Goal: Information Seeking & Learning: Check status

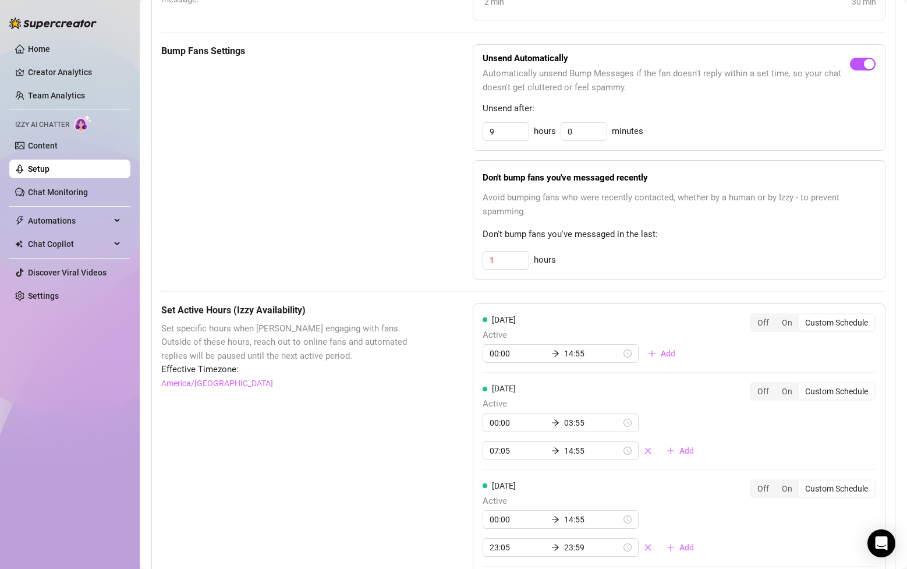
scroll to position [495, 0]
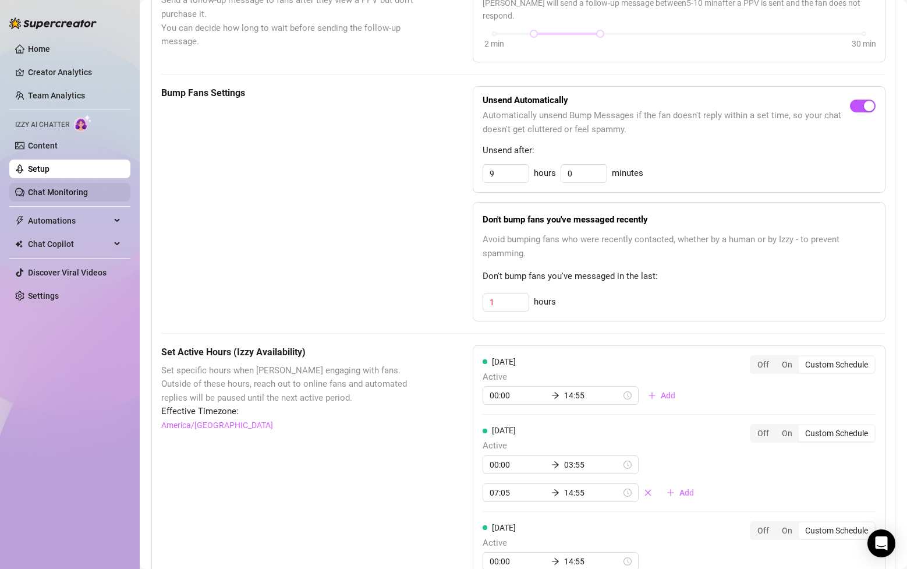
click at [70, 192] on link "Chat Monitoring" at bounding box center [58, 191] width 60 height 9
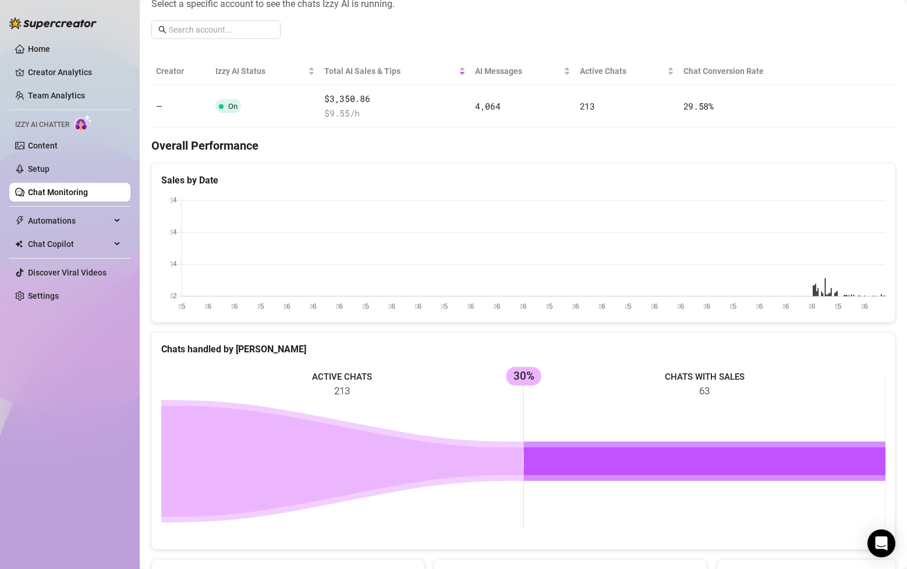
scroll to position [260, 0]
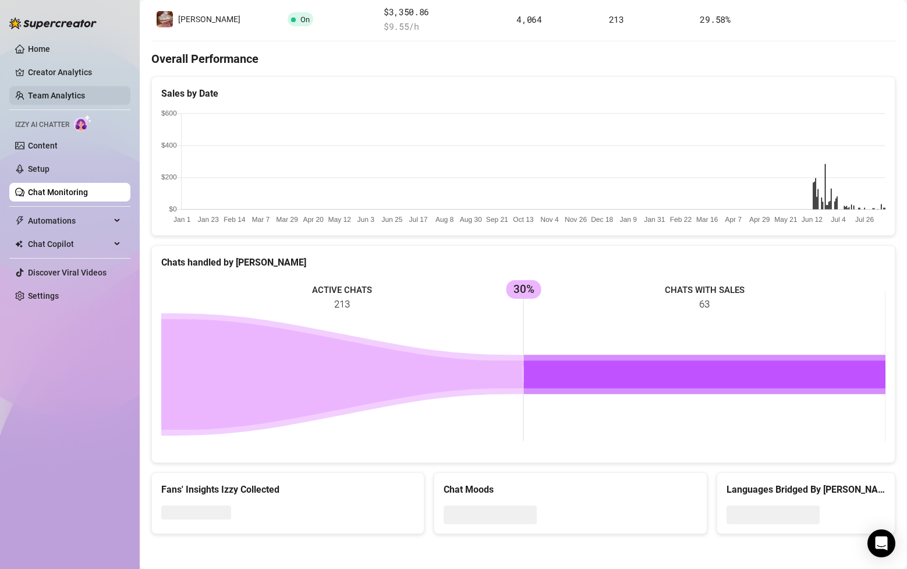
click at [79, 91] on link "Team Analytics" at bounding box center [56, 95] width 57 height 9
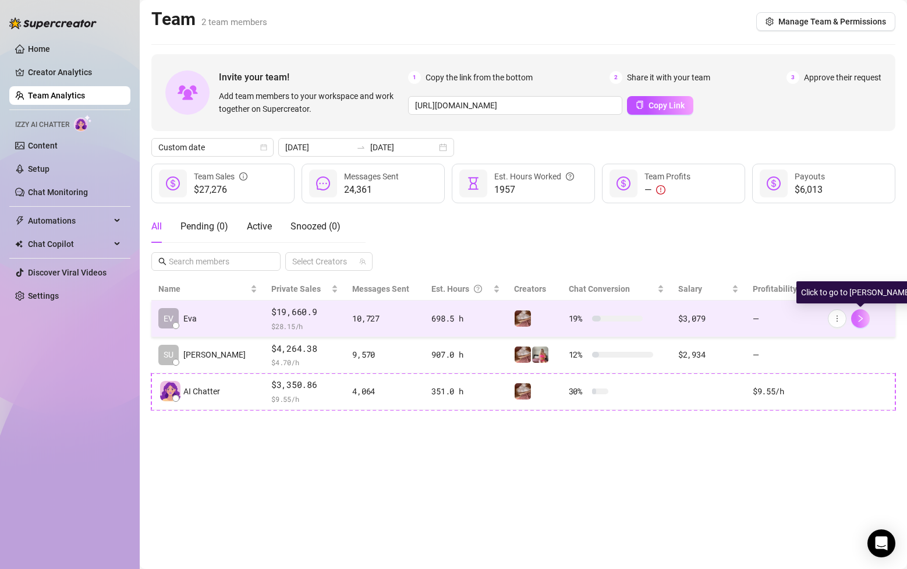
click at [865, 320] on button "button" at bounding box center [860, 318] width 19 height 19
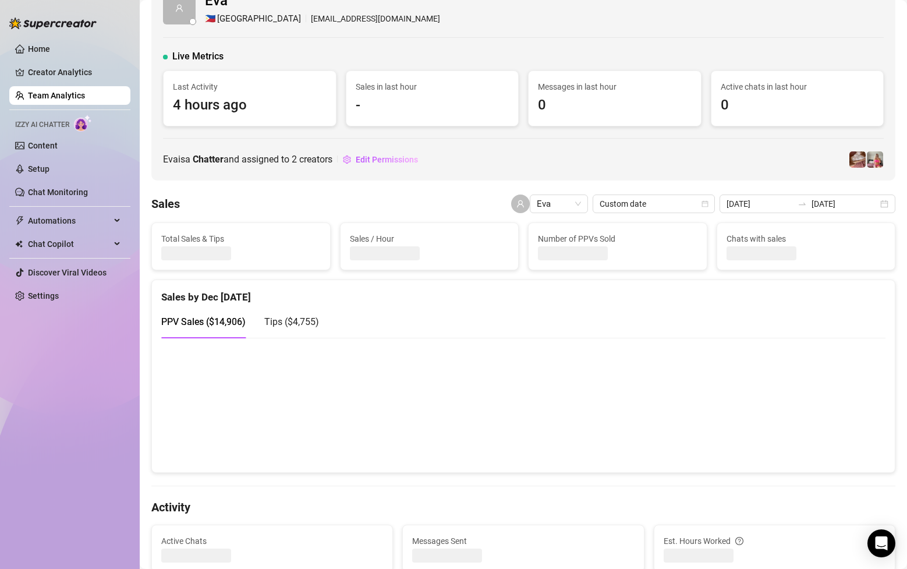
scroll to position [5, 0]
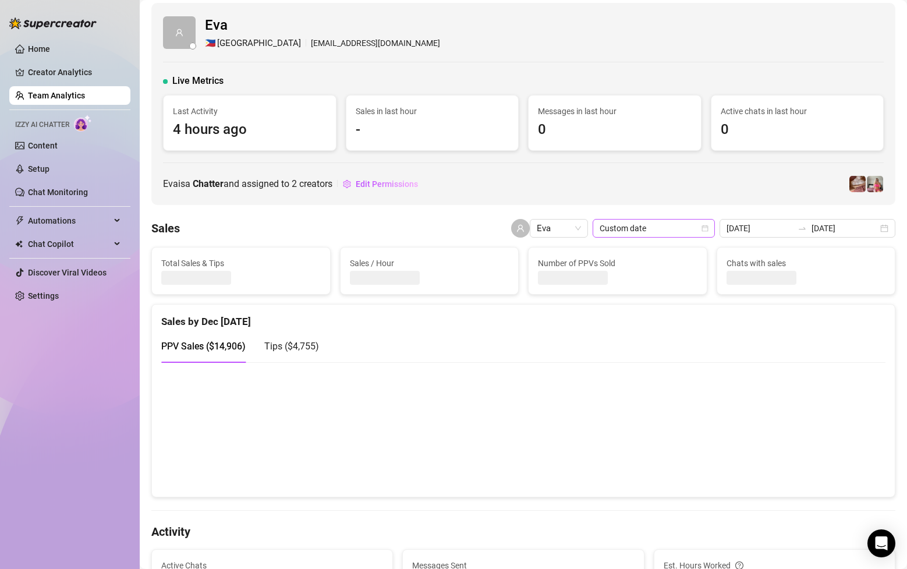
click at [708, 231] on span "Custom date" at bounding box center [654, 227] width 108 height 17
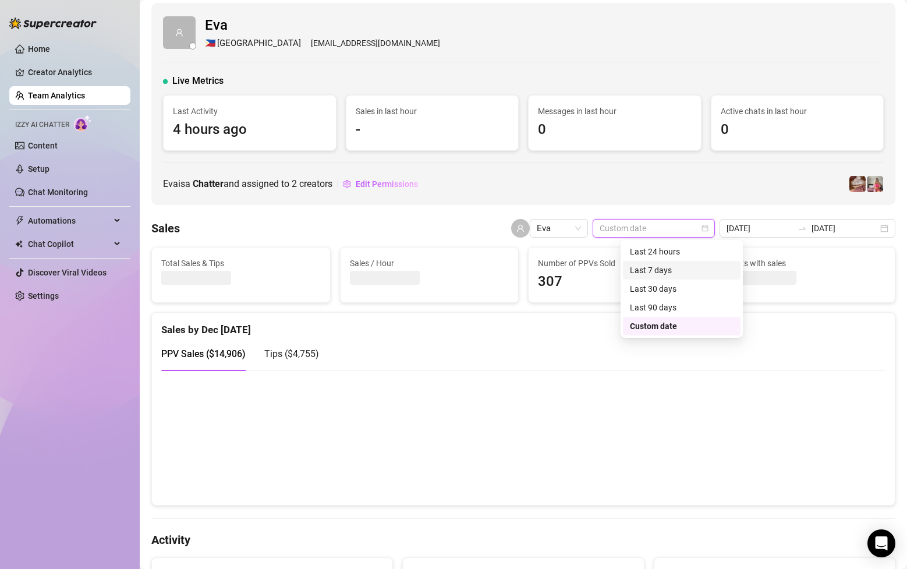
click at [686, 249] on div "Last 24 hours" at bounding box center [682, 251] width 104 height 13
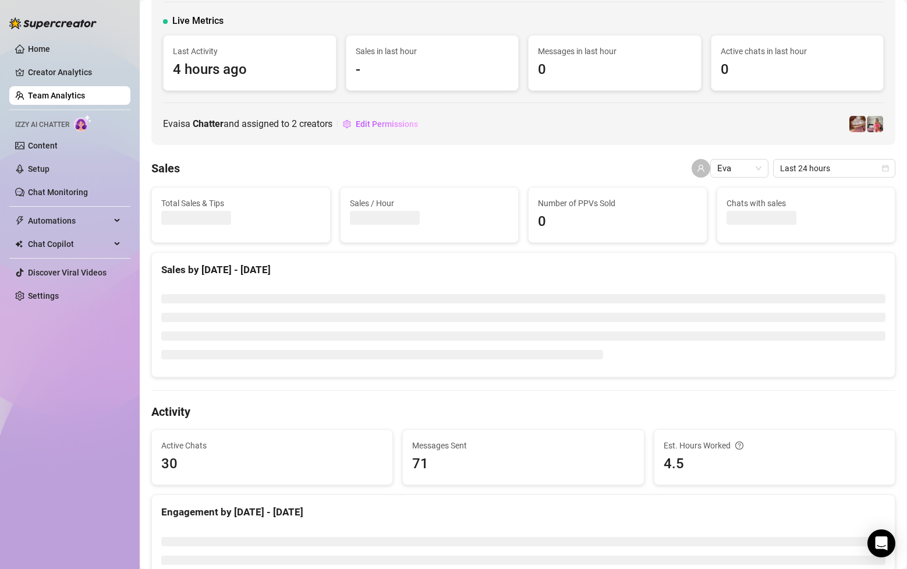
scroll to position [66, 0]
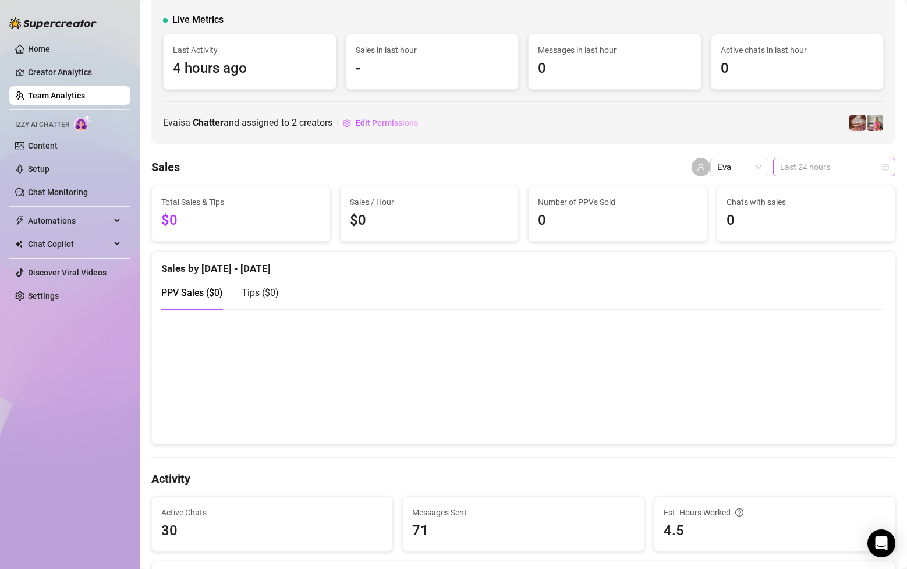
click at [837, 169] on span "Last 24 hours" at bounding box center [834, 166] width 108 height 17
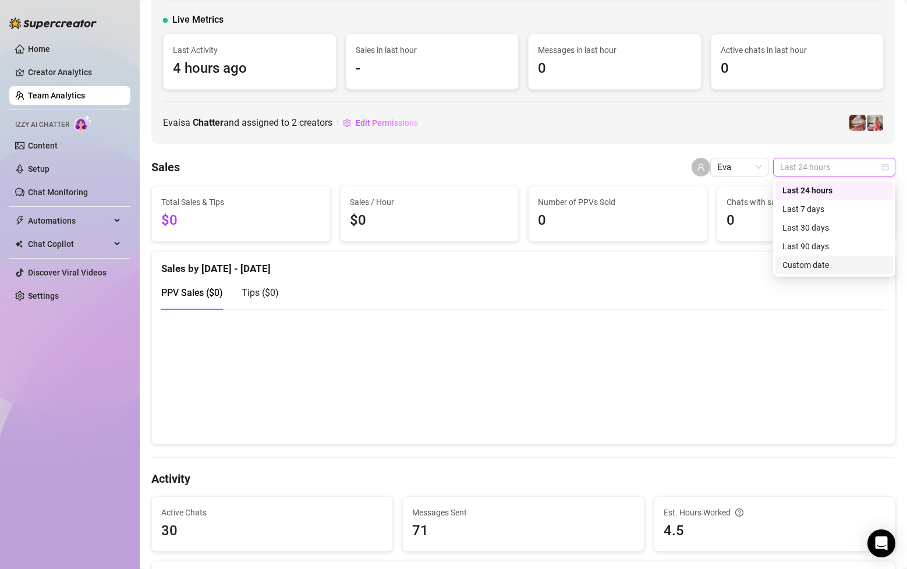
click at [814, 255] on div "Last 24 hours Last 7 days Last 30 days Last 90 days Custom date" at bounding box center [834, 227] width 118 height 93
click at [821, 263] on div "Custom date" at bounding box center [834, 264] width 104 height 13
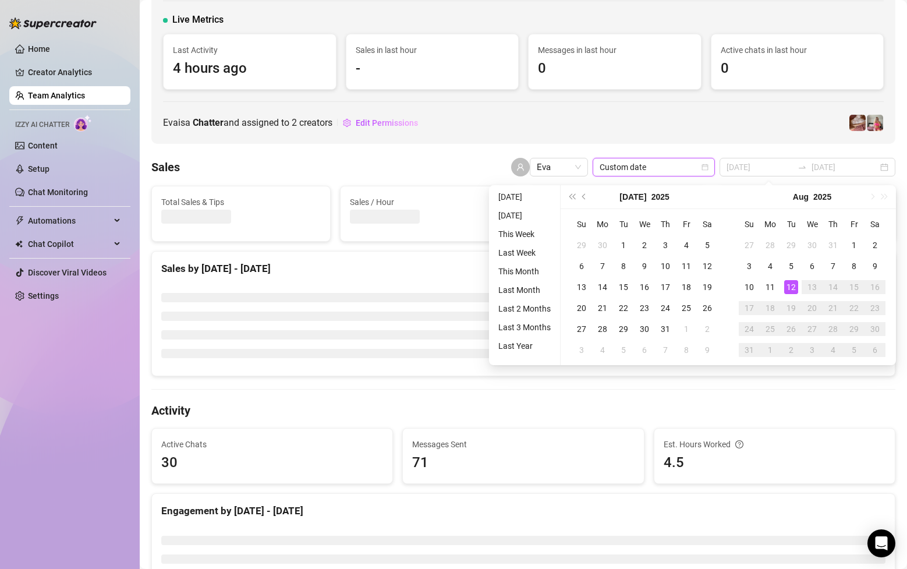
type input "[DATE]"
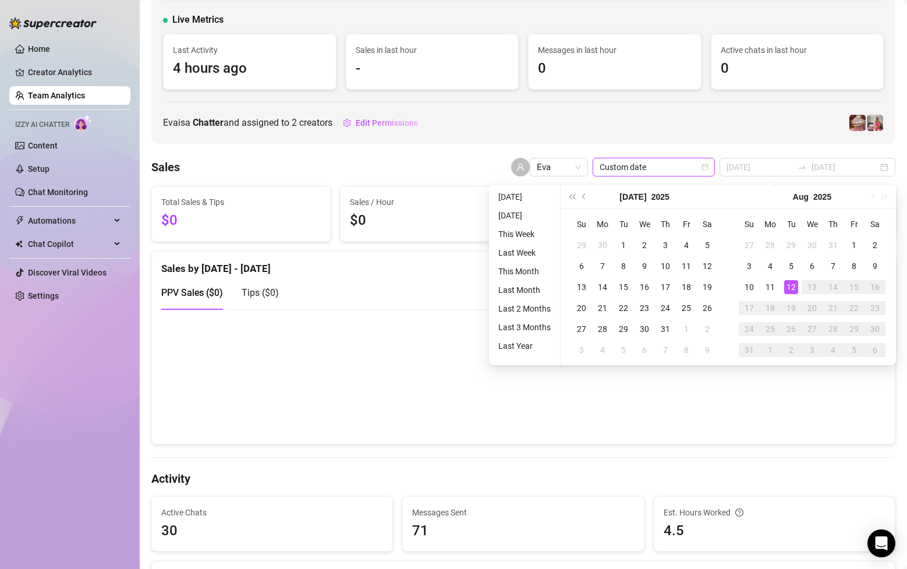
type input "[DATE]"
click at [526, 197] on li "[DATE]" at bounding box center [525, 197] width 62 height 14
type input "[DATE]"
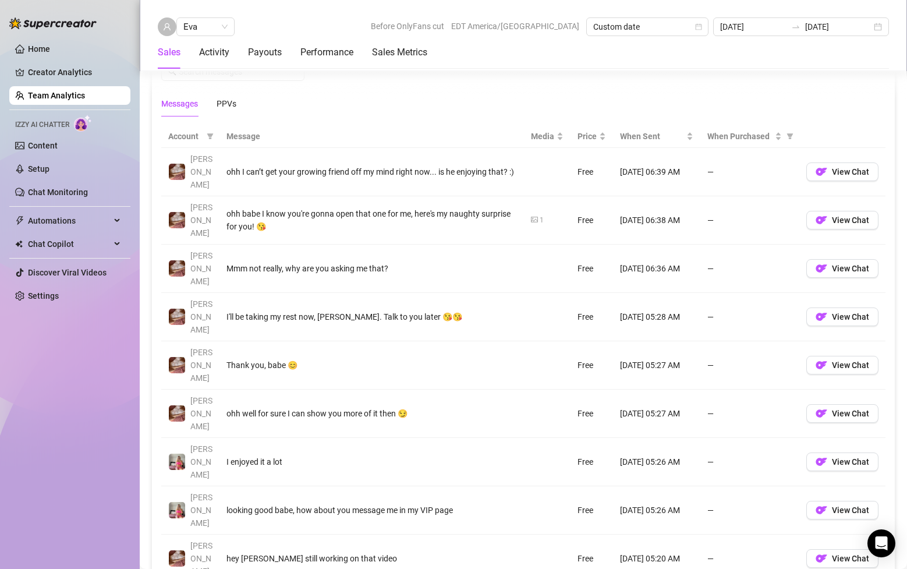
scroll to position [804, 0]
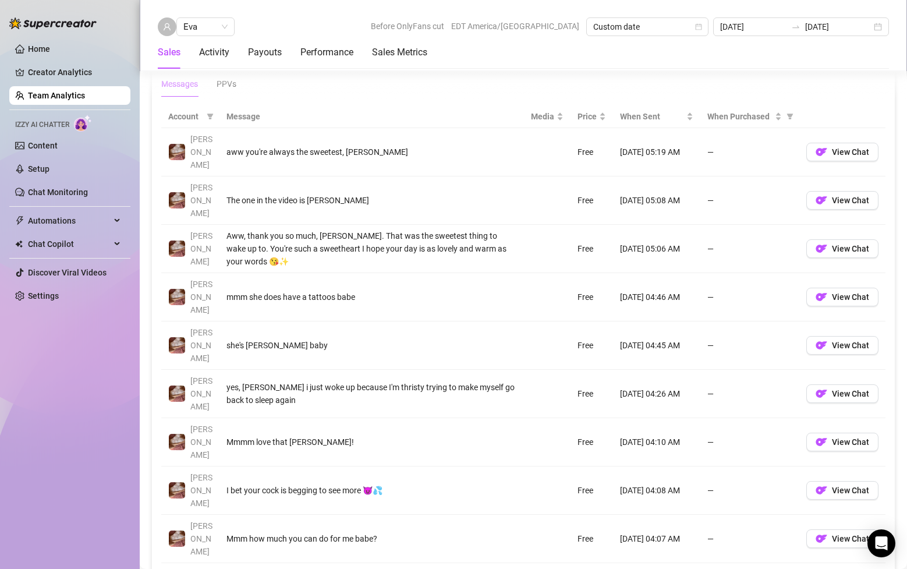
scroll to position [821, 0]
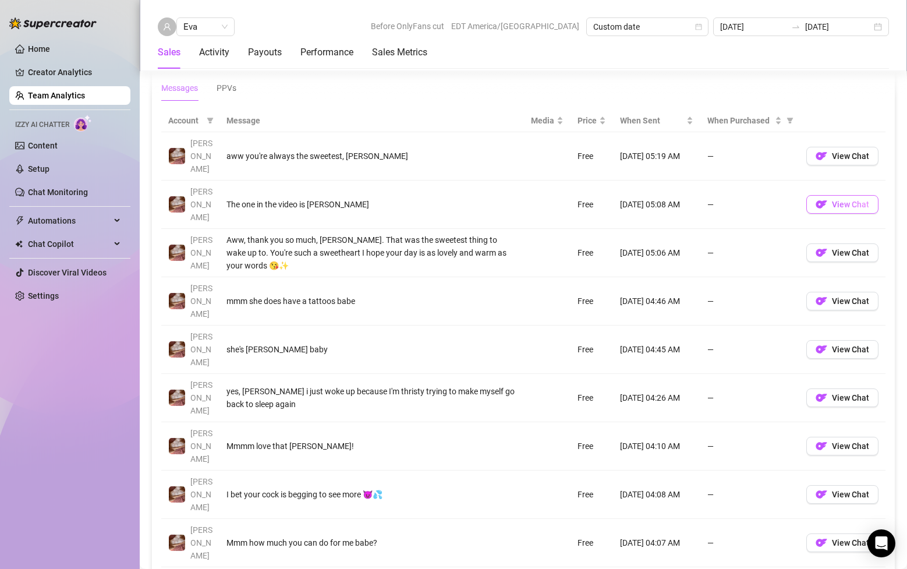
click at [856, 200] on span "View Chat" at bounding box center [850, 204] width 37 height 9
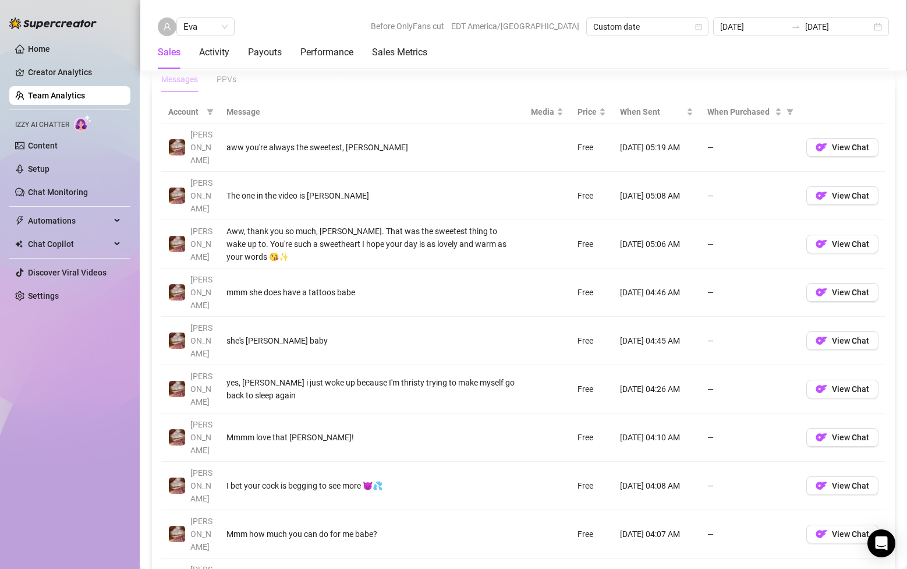
scroll to position [837, 0]
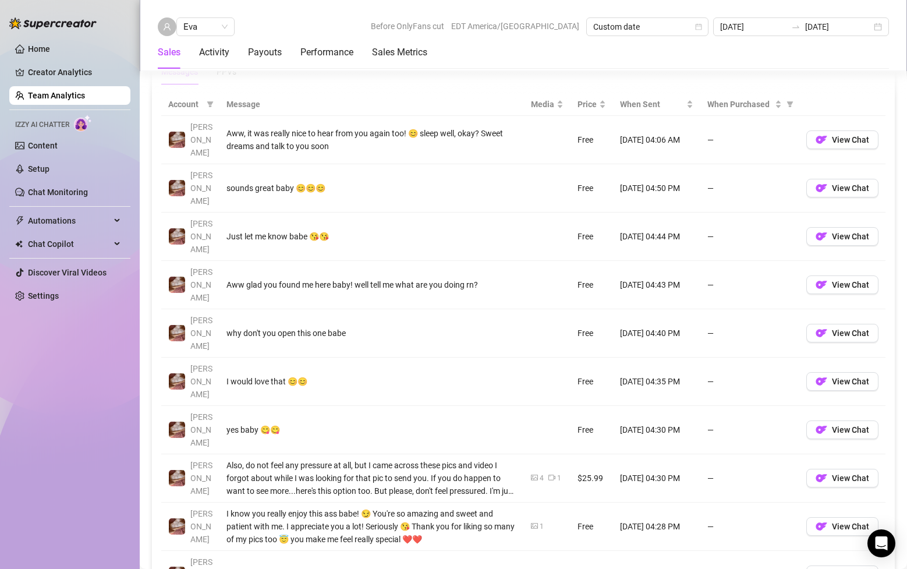
scroll to position [865, 0]
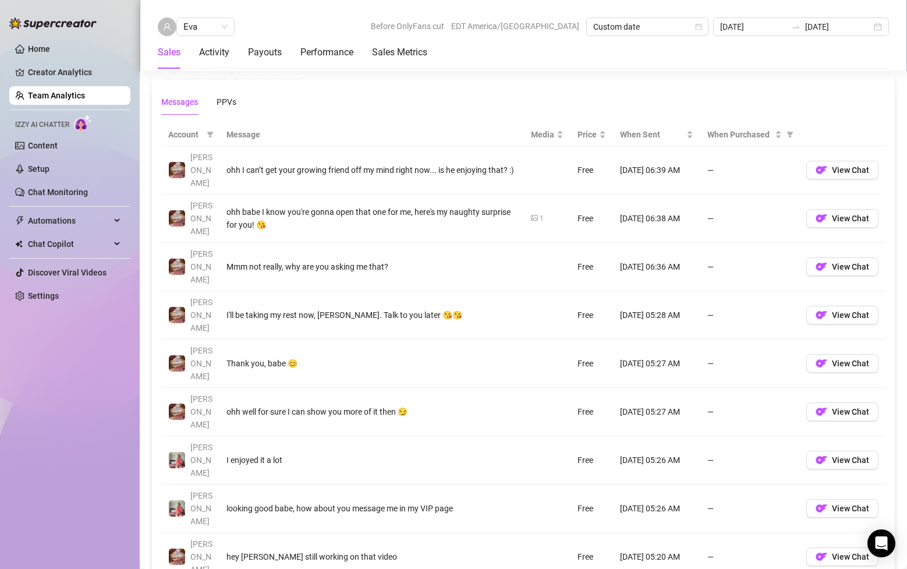
scroll to position [805, 0]
